Goal: Information Seeking & Learning: Learn about a topic

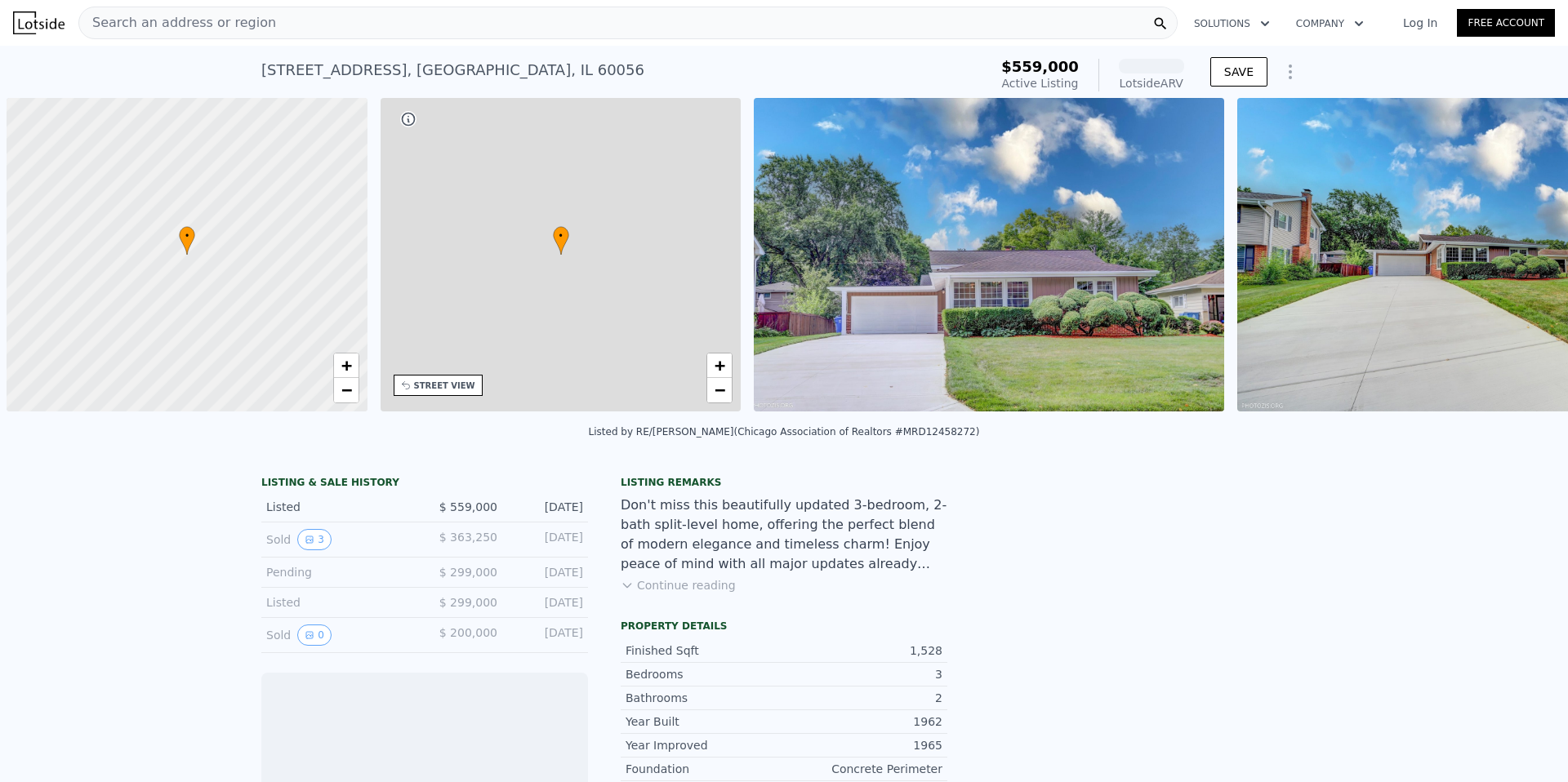
scroll to position [0, 7]
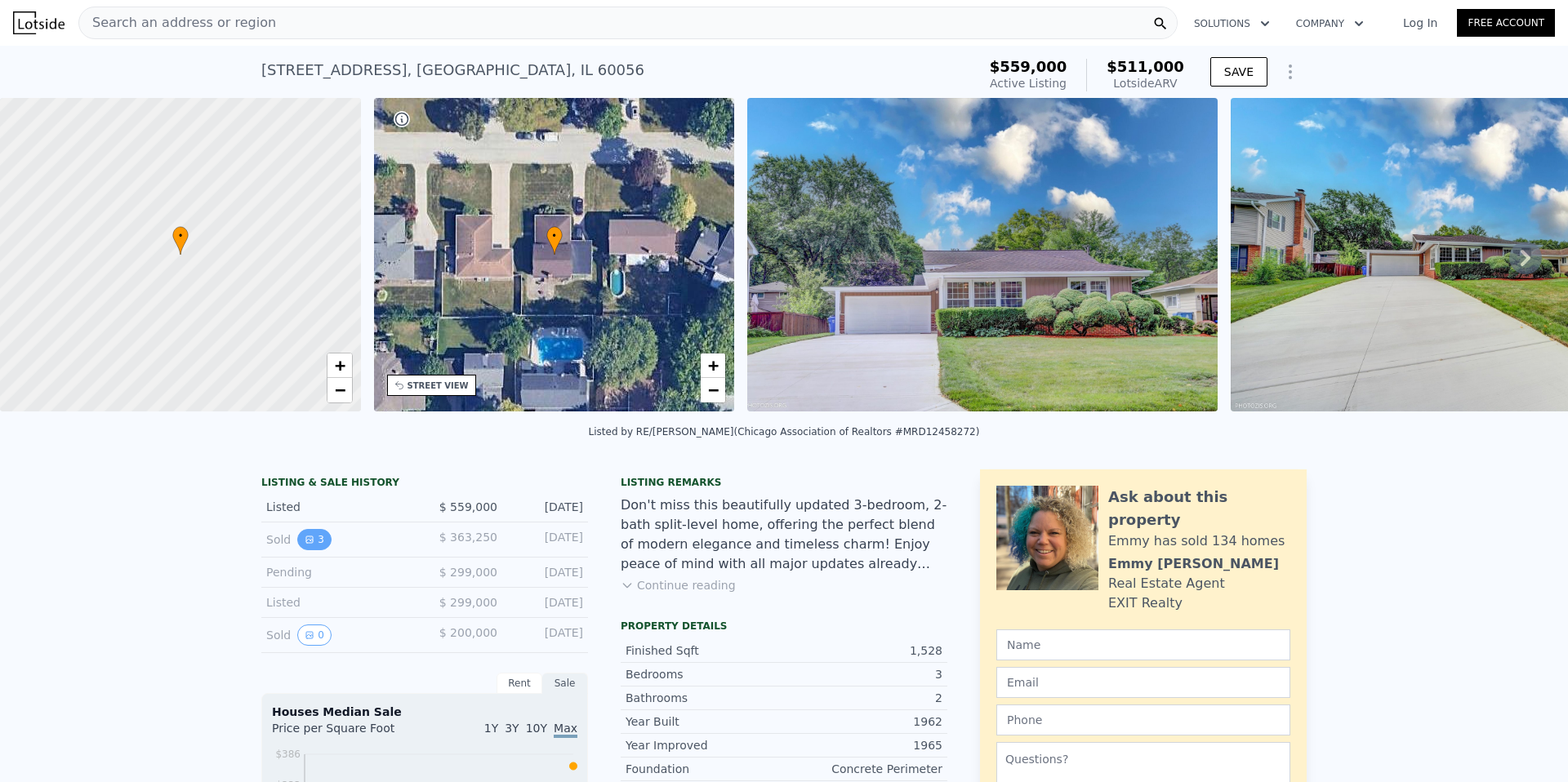
click at [304, 537] on icon "View historical data" at bounding box center [309, 539] width 10 height 10
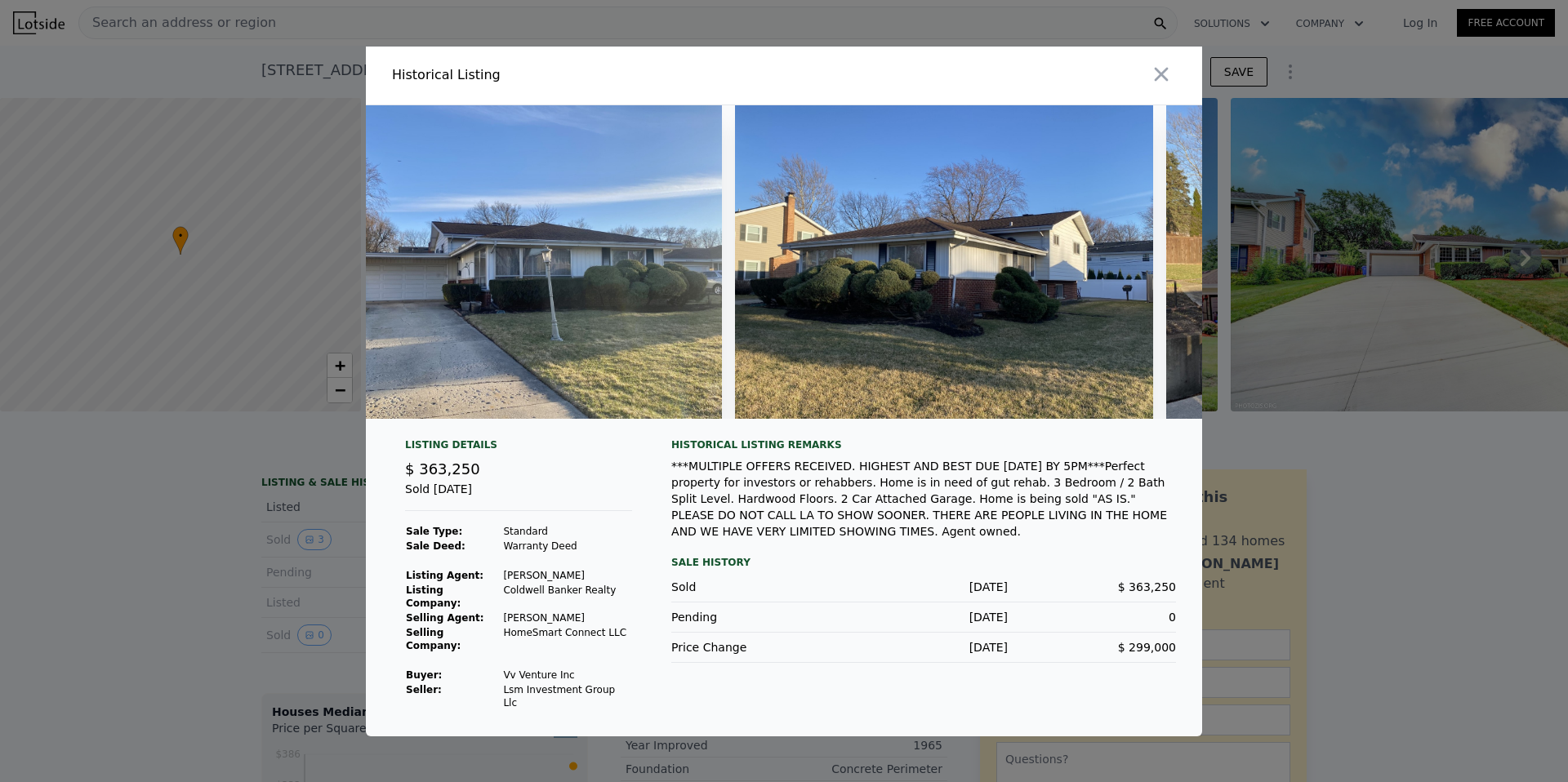
scroll to position [0, 72]
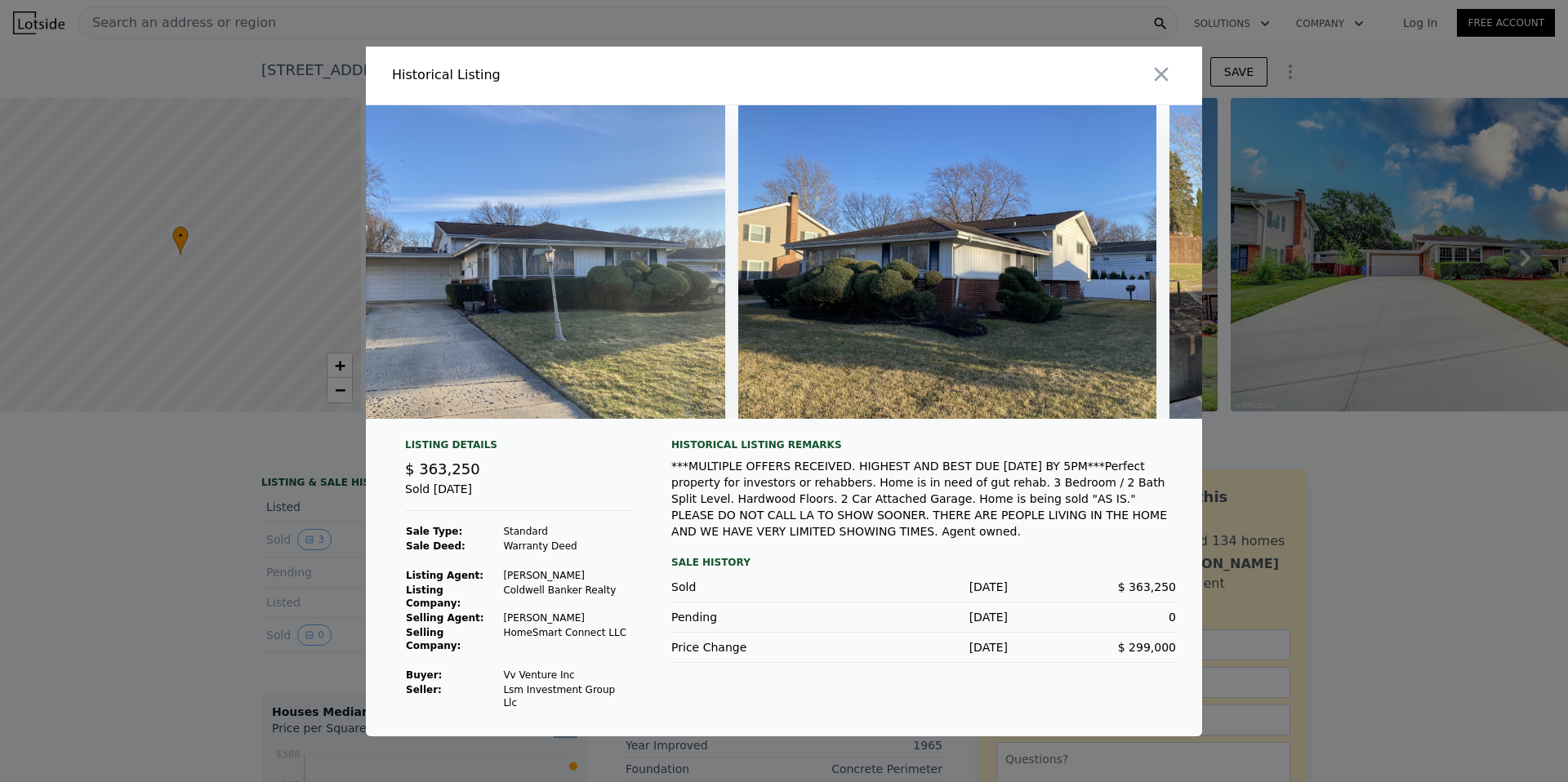
click at [141, 589] on div at bounding box center [784, 391] width 1568 height 782
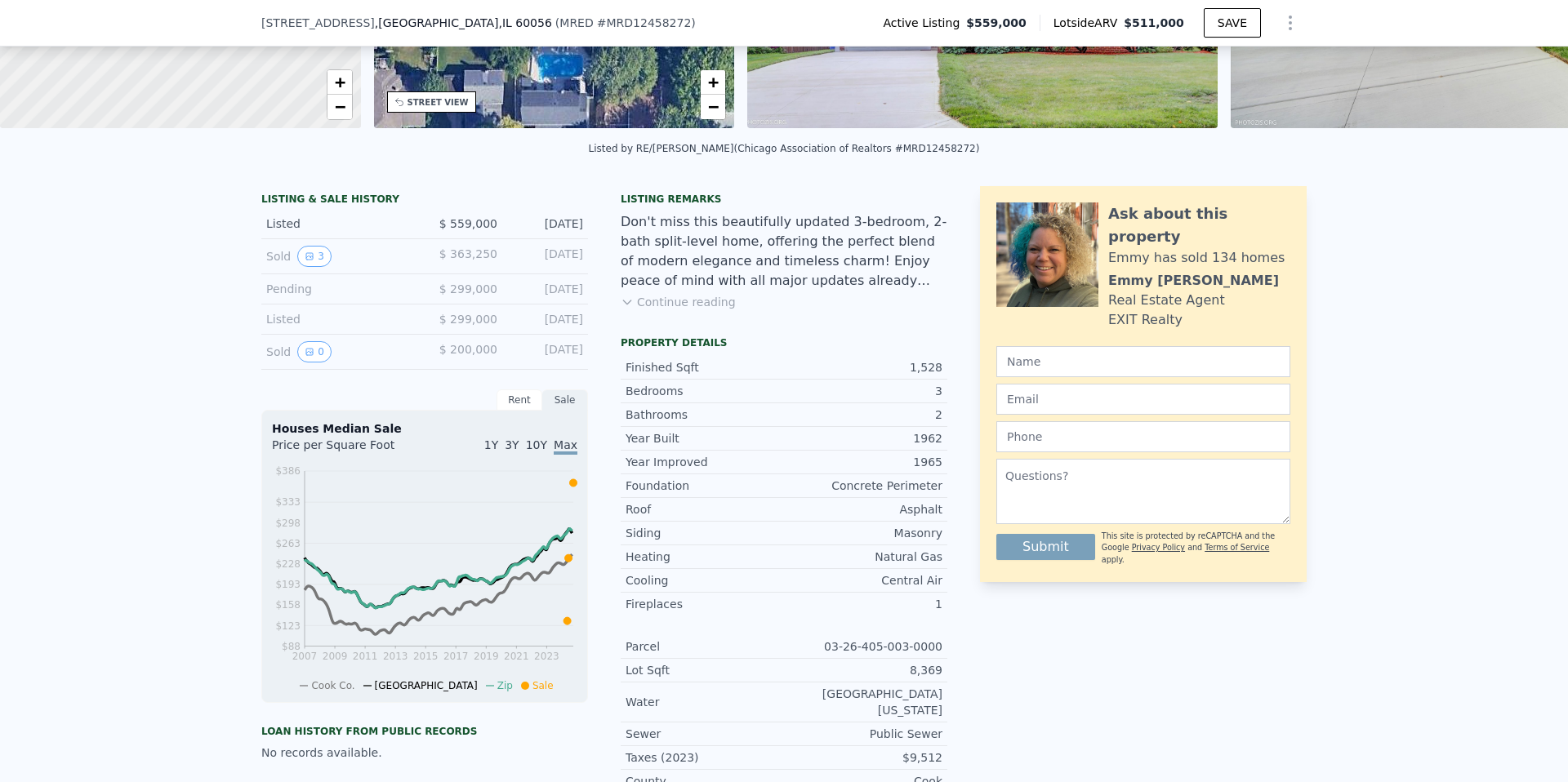
scroll to position [292, 0]
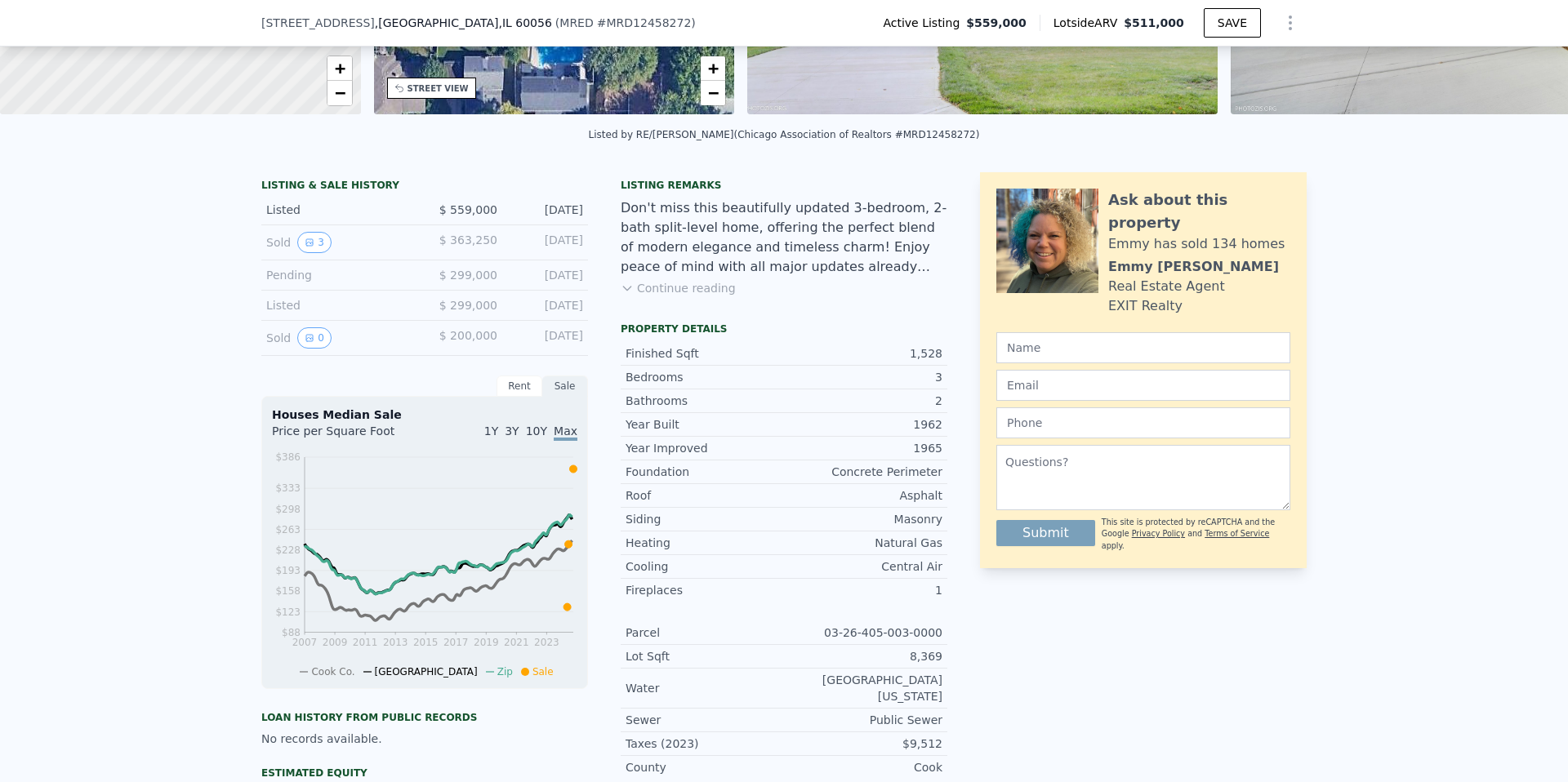
click at [512, 382] on div "Rent" at bounding box center [519, 386] width 46 height 21
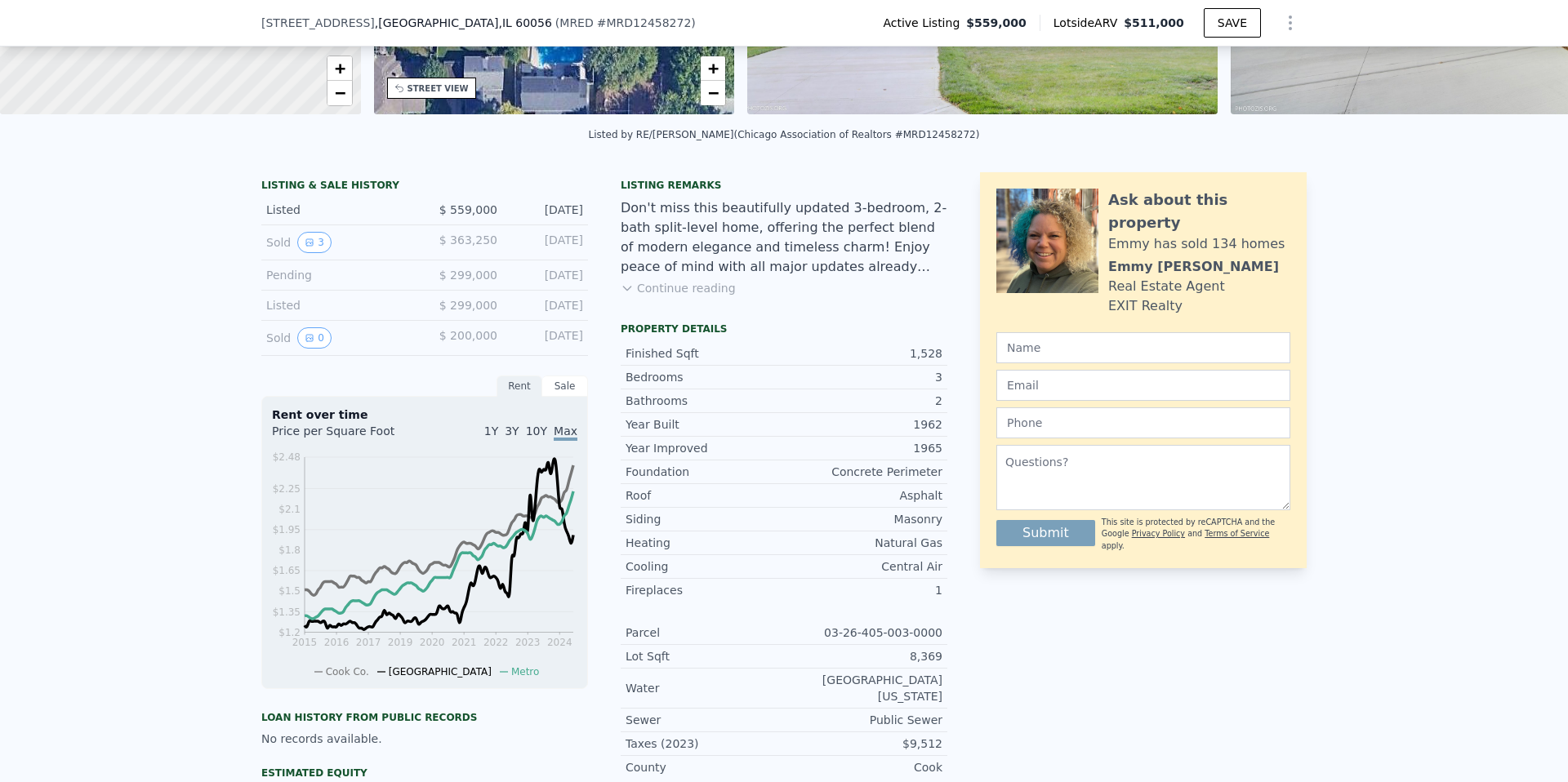
click at [538, 426] on span "10Y" at bounding box center [536, 431] width 21 height 13
click at [517, 426] on span "3Y" at bounding box center [511, 431] width 13 height 13
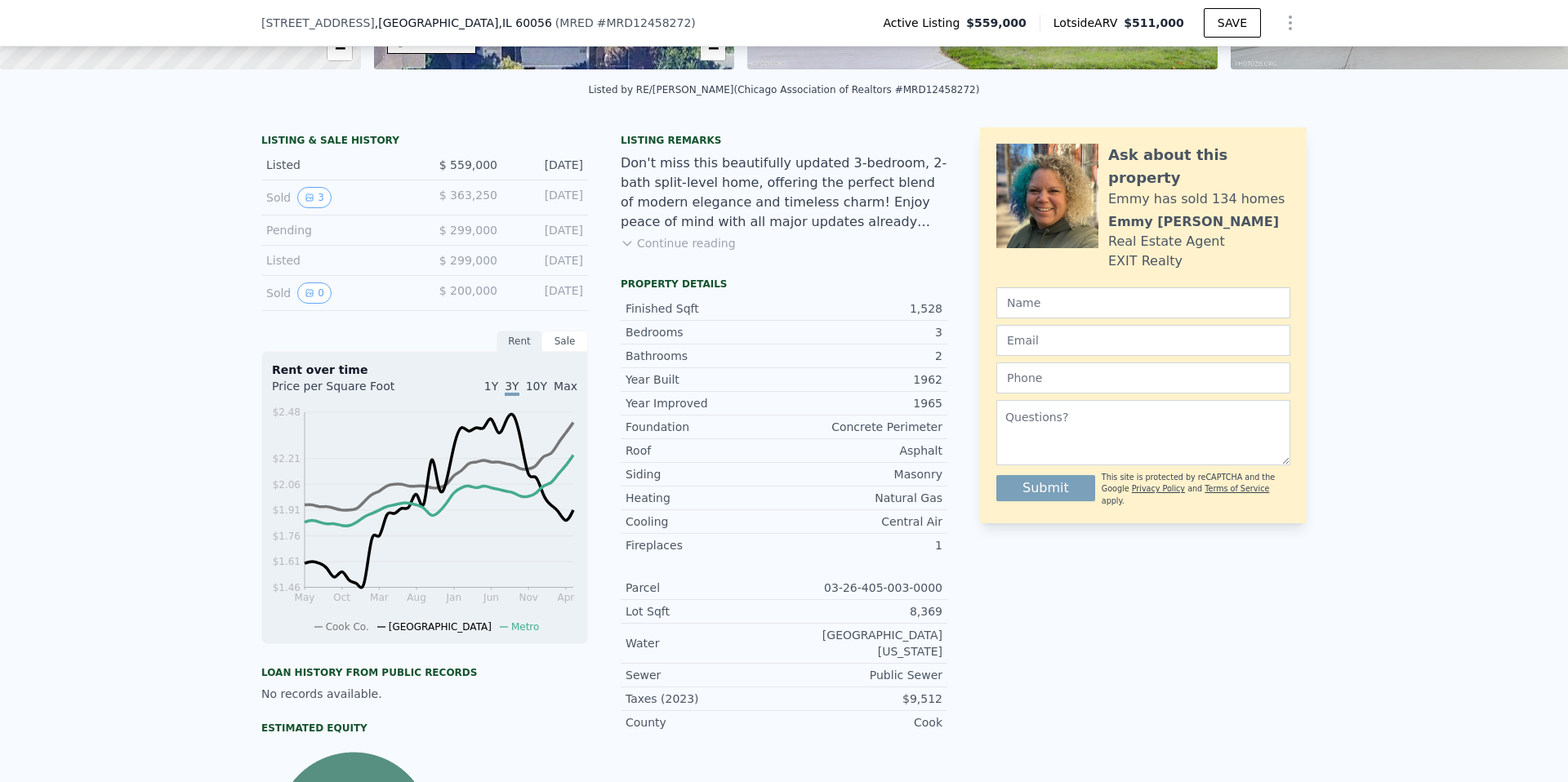
scroll to position [339, 0]
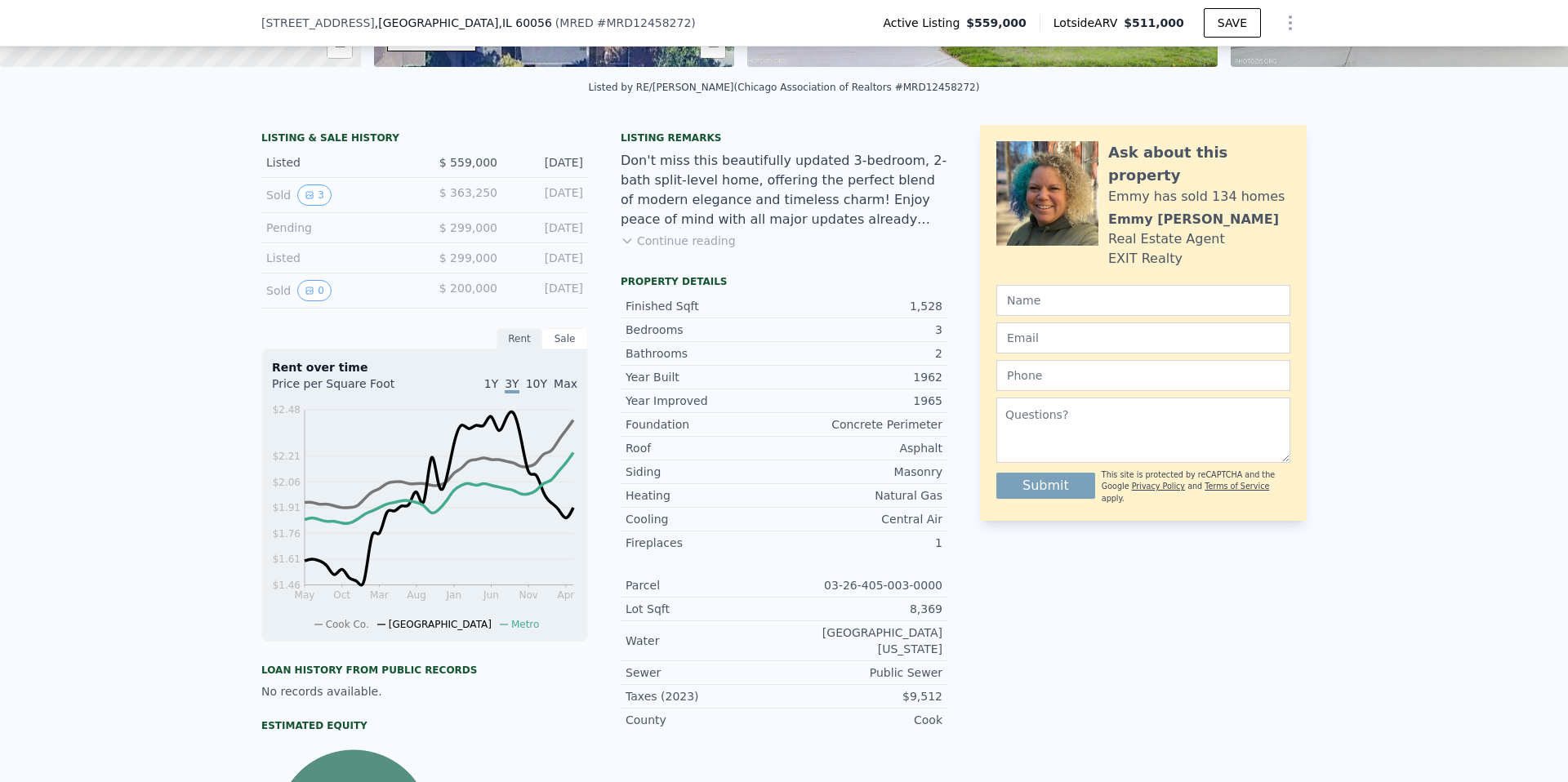
click at [563, 342] on div "Sale" at bounding box center [565, 339] width 46 height 21
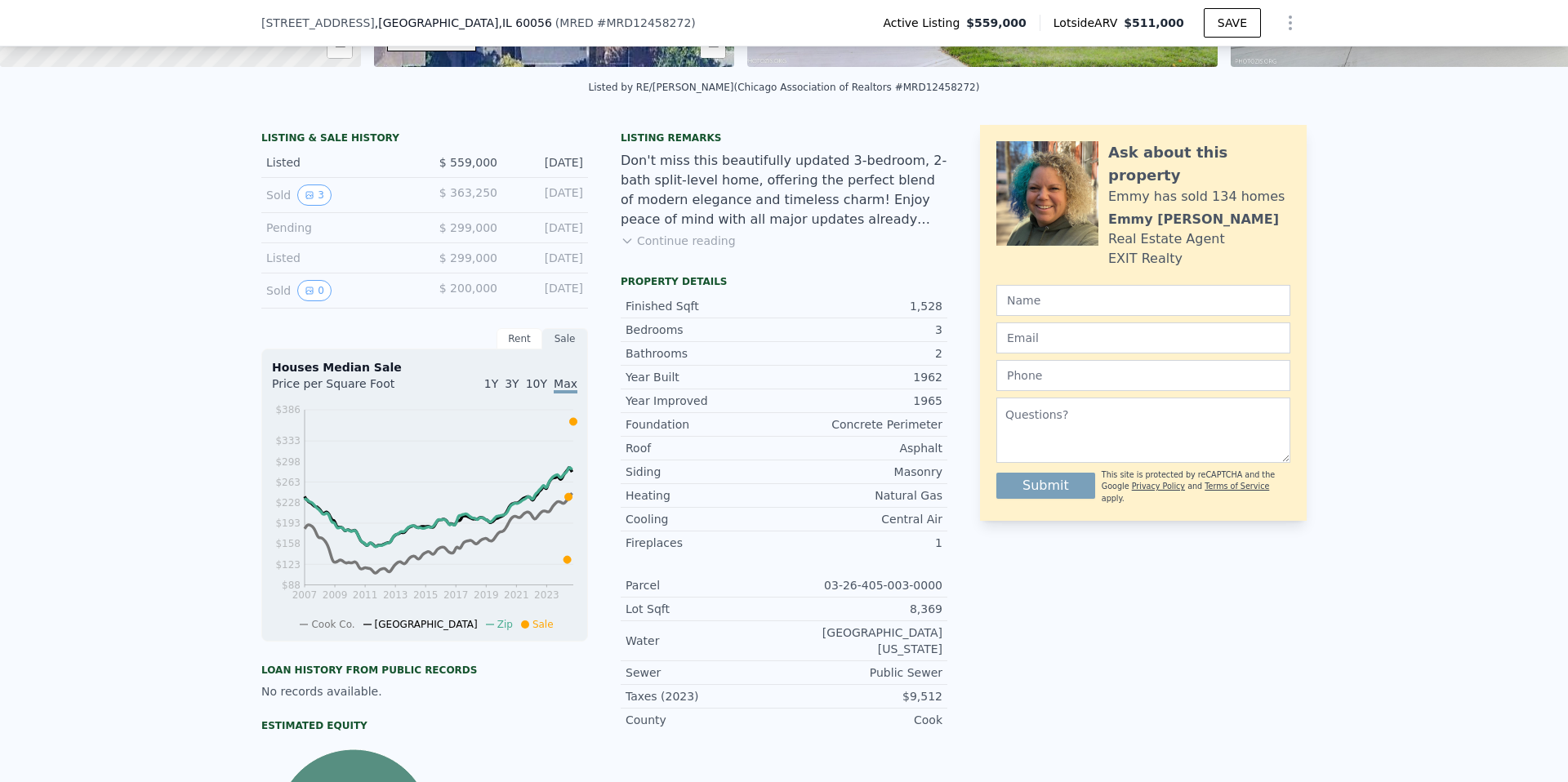
click at [514, 380] on span "3Y" at bounding box center [511, 384] width 13 height 13
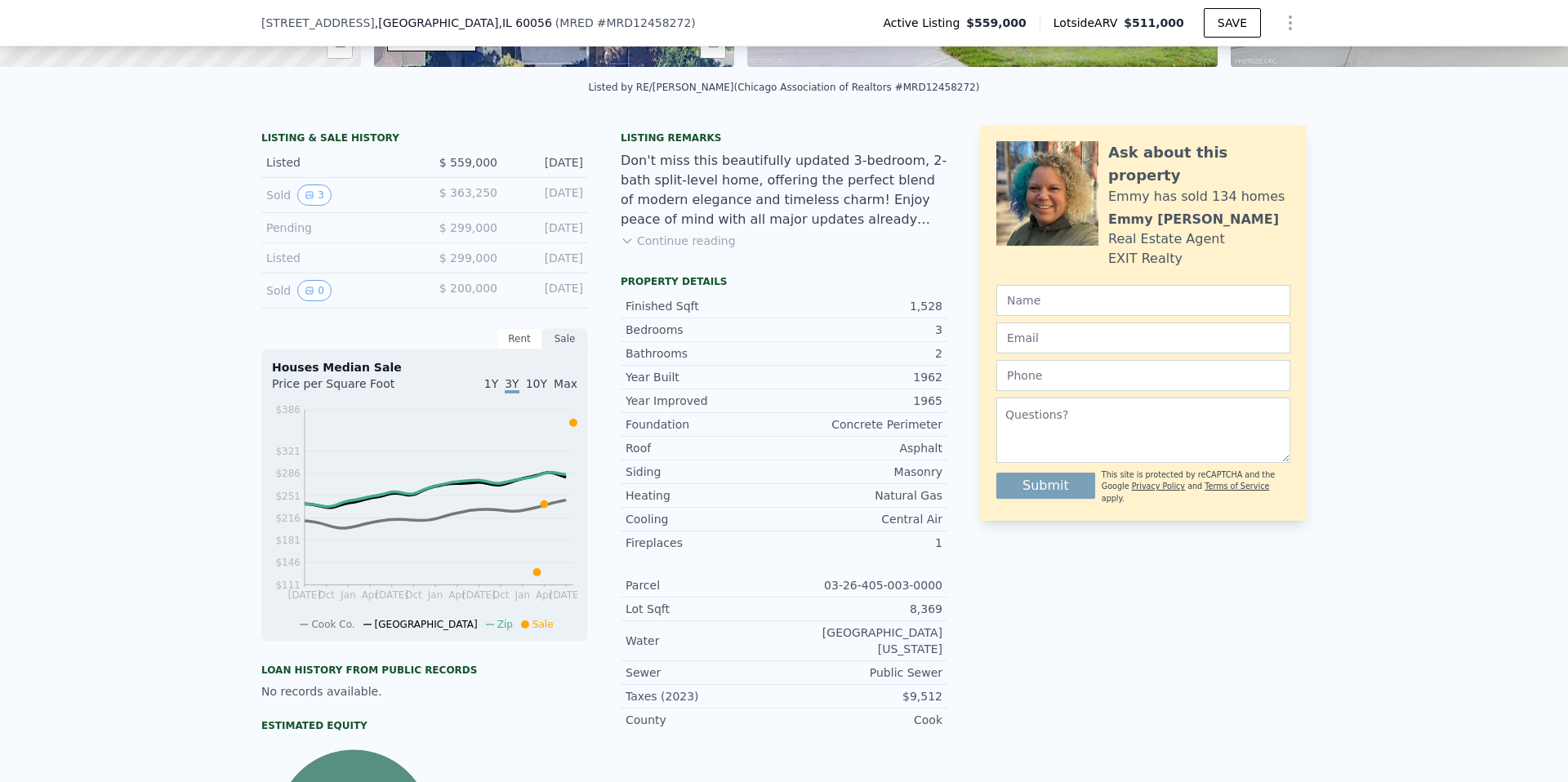
click at [517, 336] on div "Rent" at bounding box center [519, 339] width 46 height 21
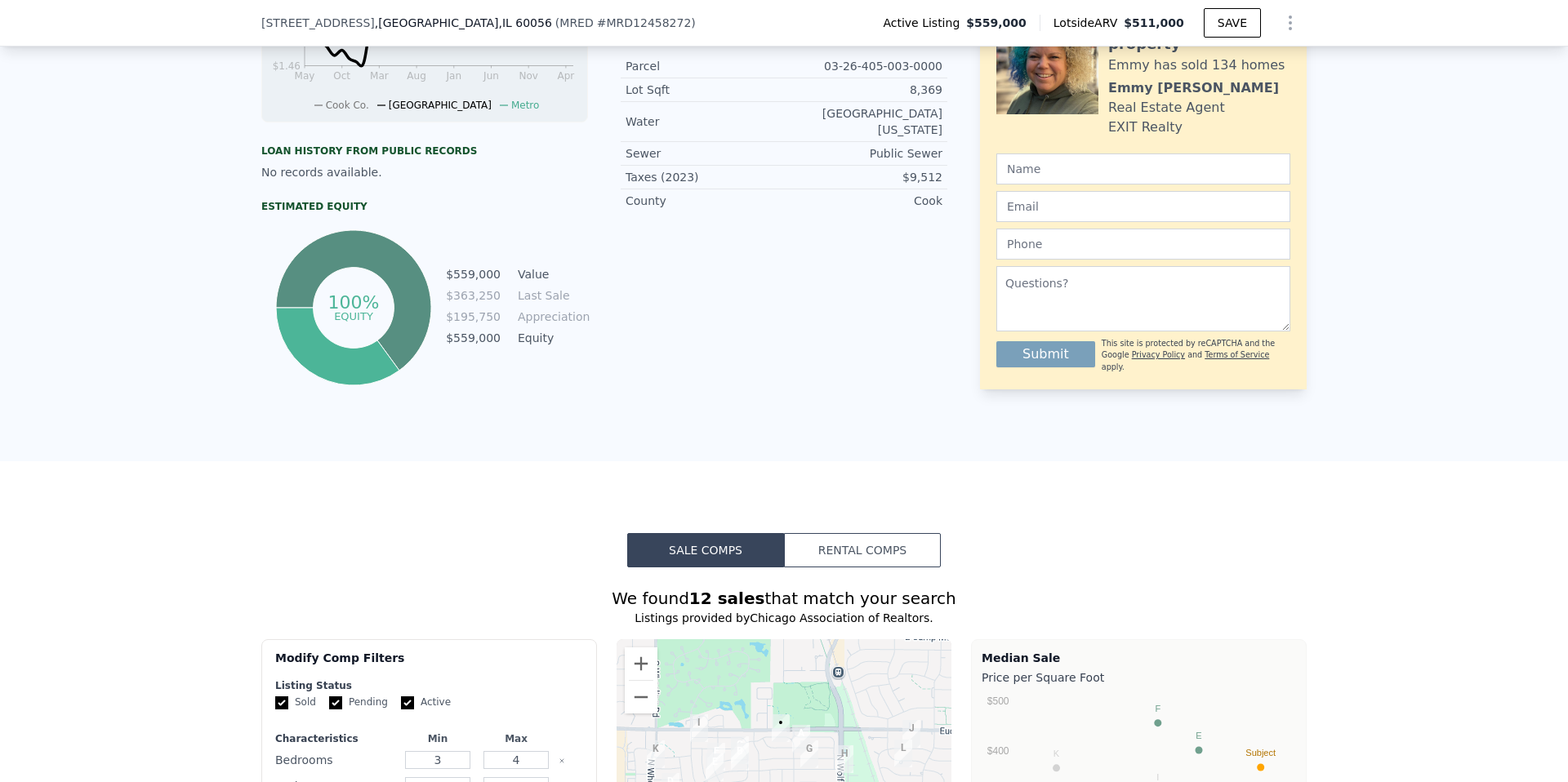
scroll to position [0, 0]
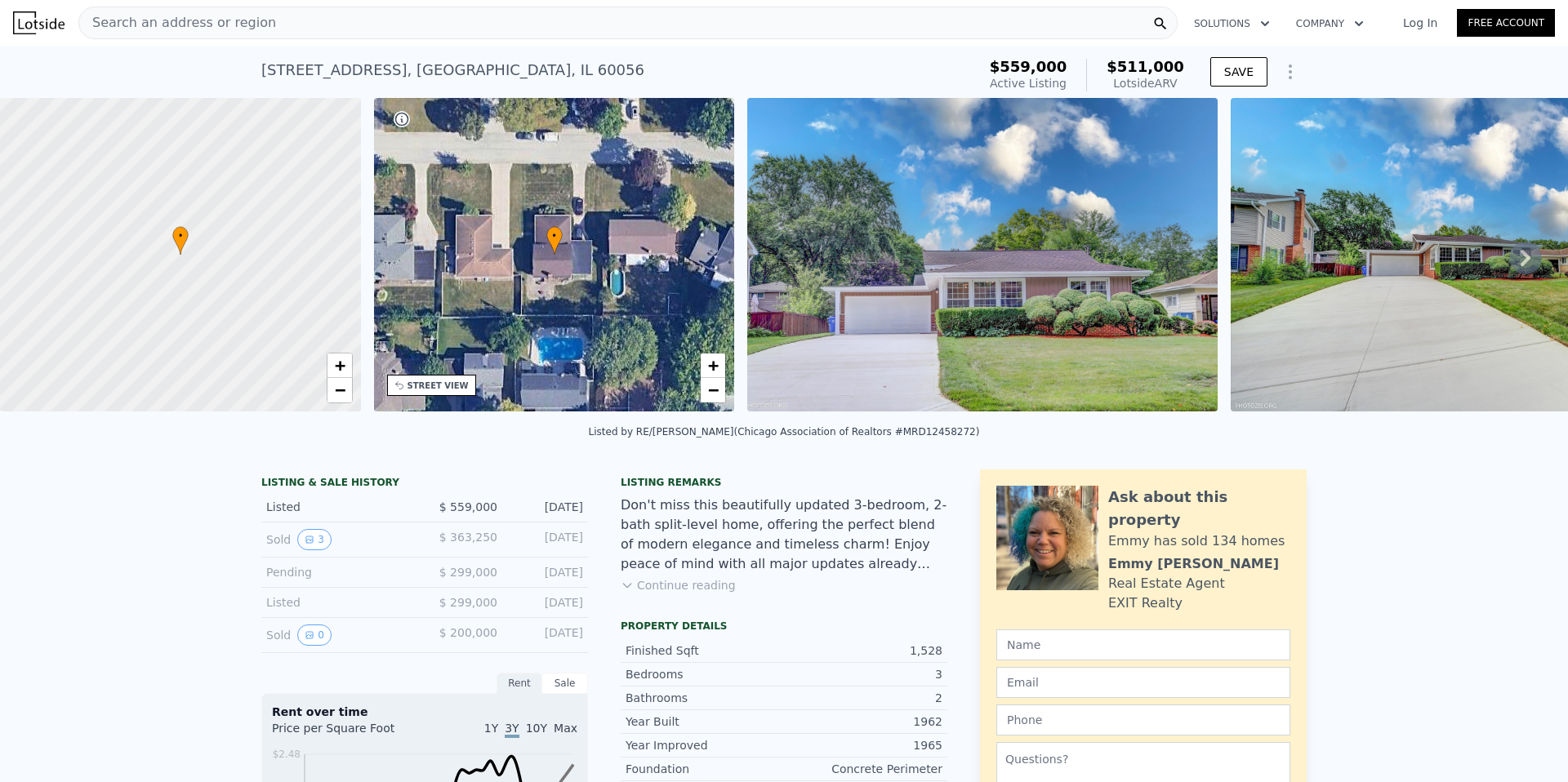
click at [211, 69] on div "[STREET_ADDRESS] Active at $559k (~ARV $511k ) $559,000 Active Listing $511,000…" at bounding box center [784, 72] width 1568 height 52
